Goal: Transaction & Acquisition: Purchase product/service

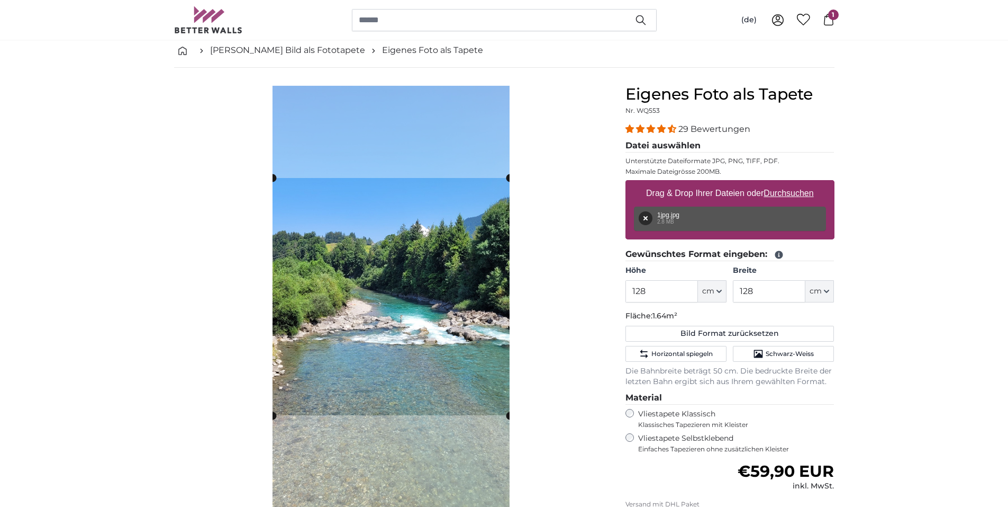
scroll to position [106, 0]
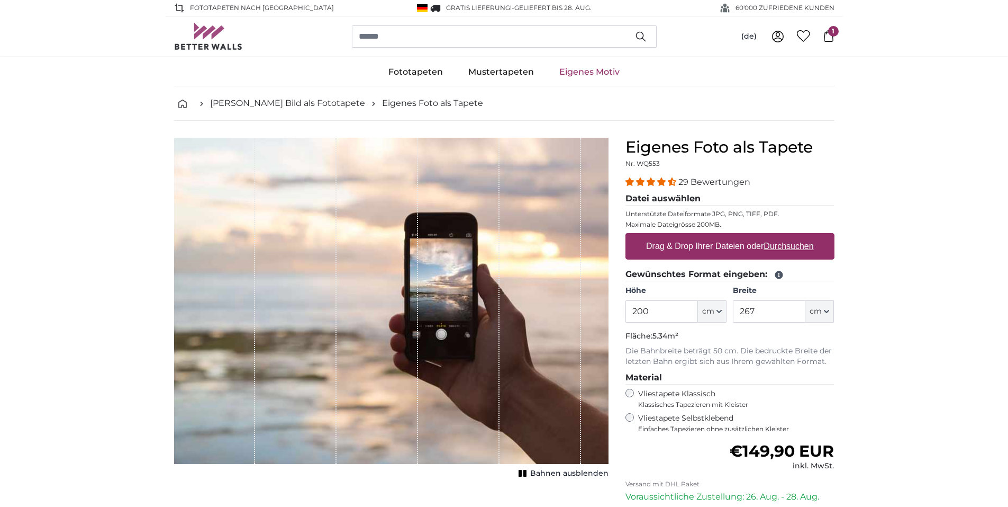
click at [687, 243] on label "Drag & Drop Ihrer Dateien oder Durchsuchen" at bounding box center [730, 246] width 176 height 21
click at [687, 236] on input "Drag & Drop Ihrer Dateien oder Durchsuchen" at bounding box center [730, 234] width 209 height 3
type input "**********"
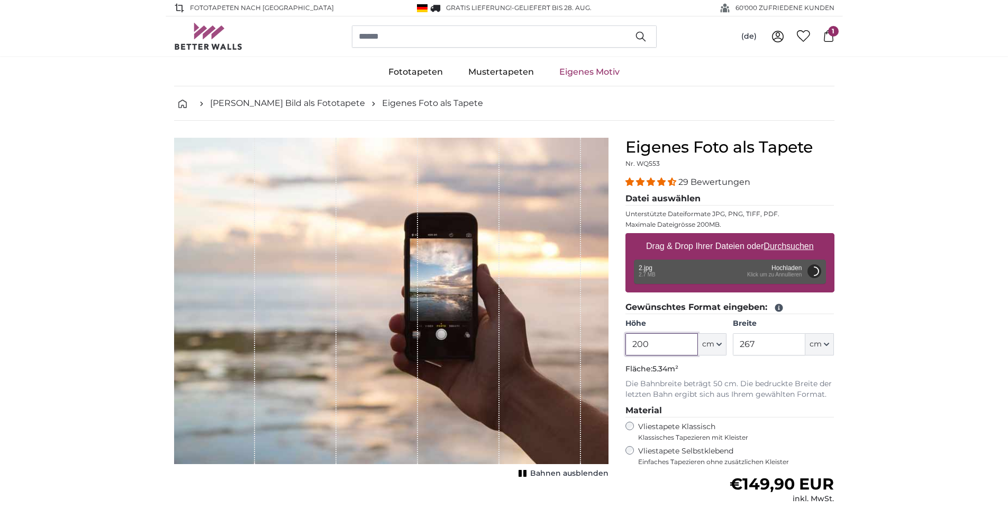
click at [665, 342] on input "200" at bounding box center [662, 344] width 73 height 22
type input "2"
click at [758, 345] on input "267" at bounding box center [769, 344] width 73 height 22
type input "200"
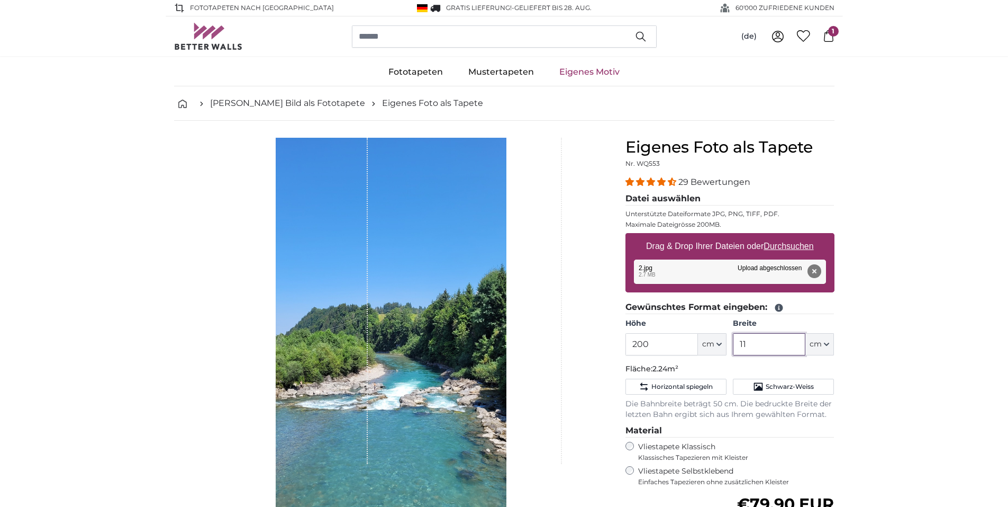
type input "1"
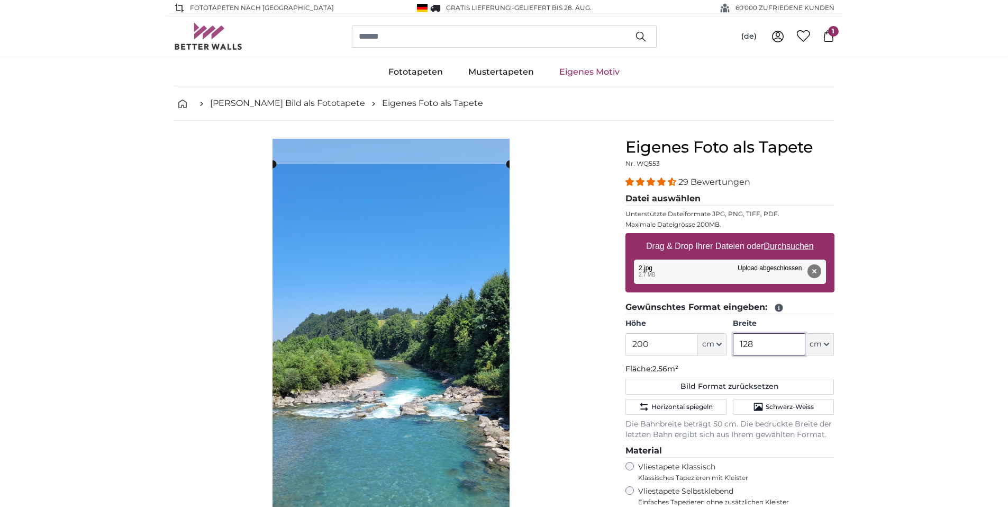
type input "128"
click at [653, 347] on input "200" at bounding box center [662, 344] width 73 height 22
type input "2"
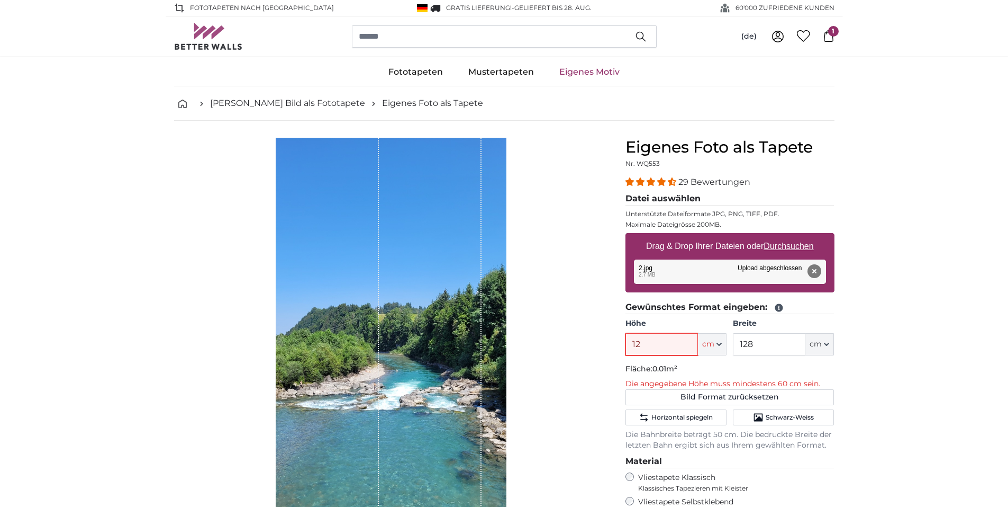
type input "128"
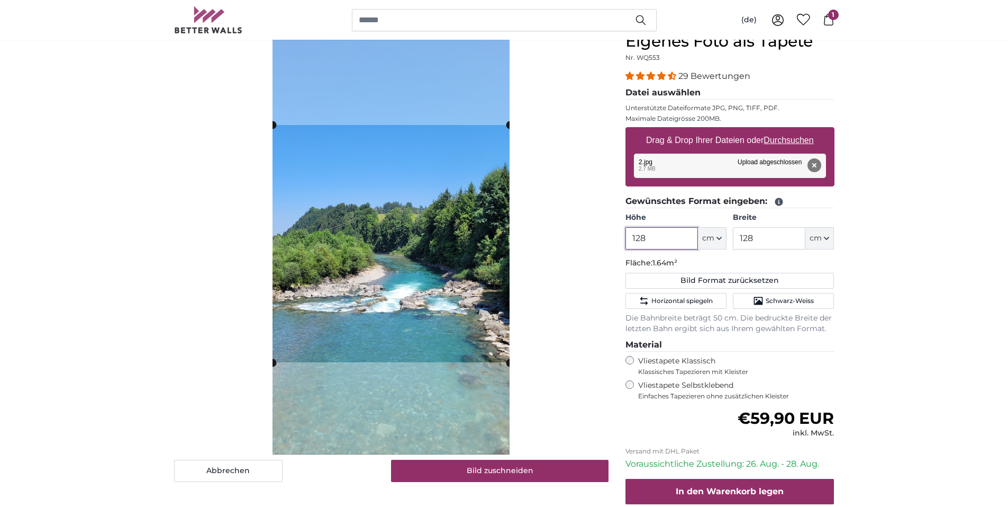
scroll to position [159, 0]
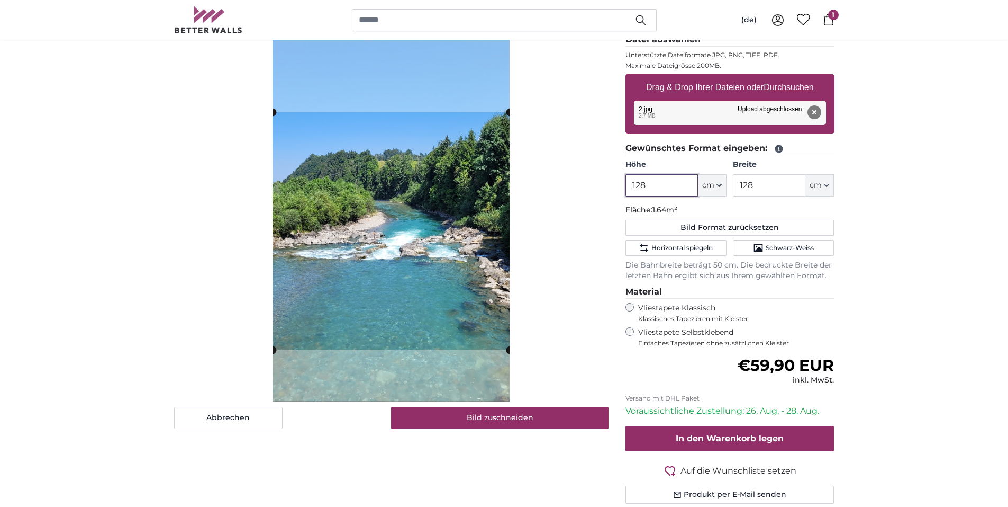
click at [457, 180] on cropper-handle at bounding box center [391, 230] width 237 height 237
type input "128"
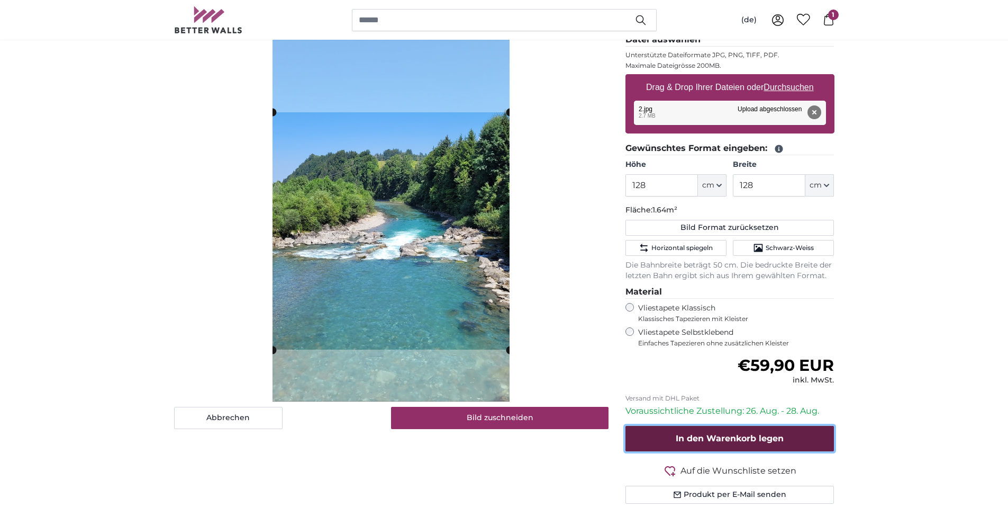
click at [724, 442] on span "In den Warenkorb legen" at bounding box center [730, 438] width 108 height 10
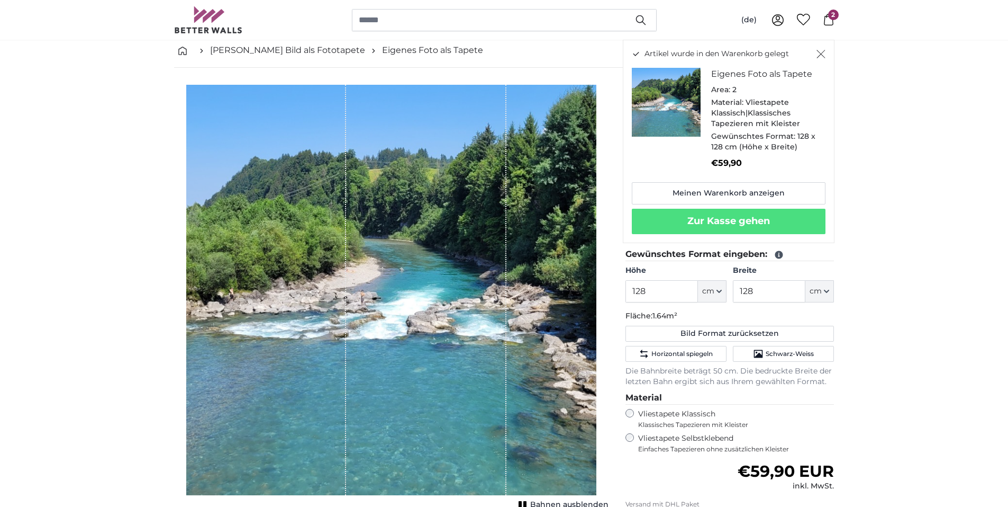
scroll to position [106, 0]
